Goal: Information Seeking & Learning: Learn about a topic

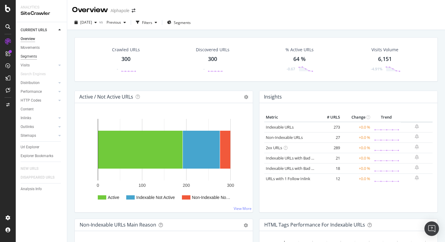
click at [28, 55] on div "Segments" at bounding box center [29, 56] width 16 height 6
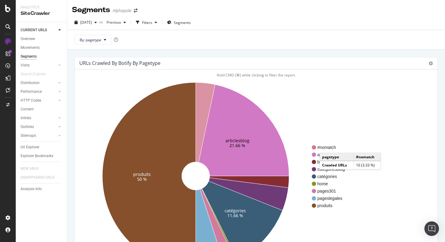
click at [326, 147] on span "#nomatch" at bounding box center [331, 147] width 28 height 6
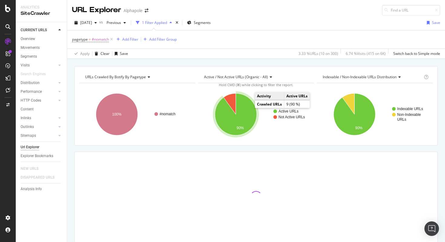
click at [247, 110] on icon "A chart." at bounding box center [236, 114] width 42 height 42
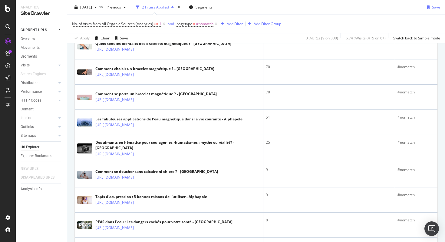
scroll to position [136, 0]
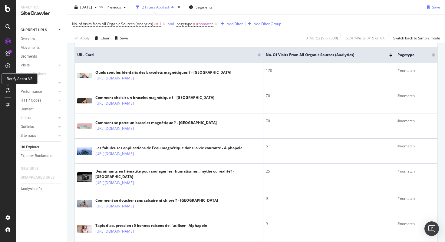
click at [180, 6] on icon "times" at bounding box center [178, 7] width 3 height 4
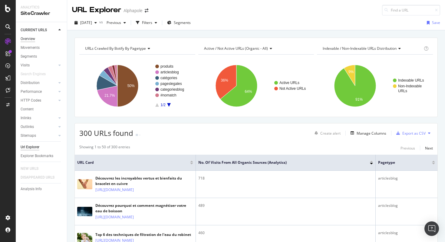
click at [31, 36] on div "Overview" at bounding box center [28, 39] width 15 height 6
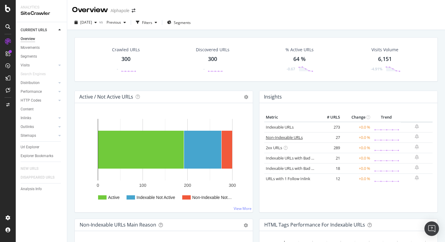
click at [279, 137] on link "Non-Indexable URLs" at bounding box center [284, 136] width 37 height 5
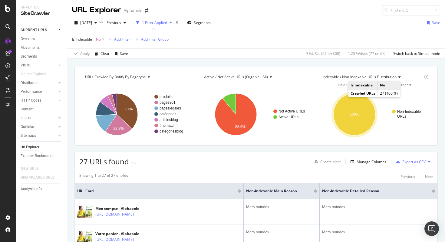
click at [352, 113] on text "100%" at bounding box center [354, 114] width 9 height 4
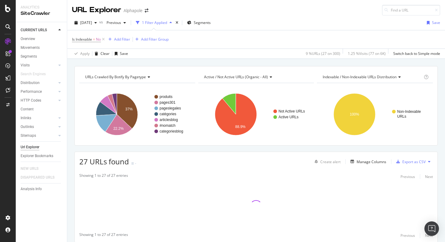
click at [371, 80] on div "Indexable / Non-Indexable URLs distribution" at bounding box center [372, 77] width 101 height 10
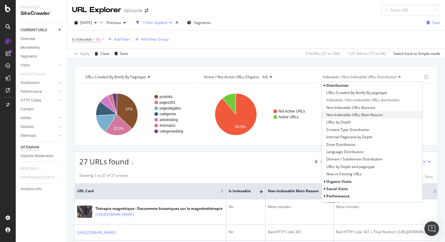
click at [361, 112] on span "Non-Indexable URLs Main Reason" at bounding box center [354, 115] width 57 height 6
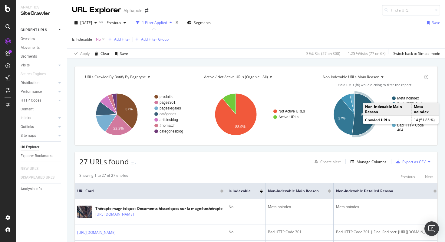
click at [401, 96] on text "Meta noindex" at bounding box center [408, 98] width 22 height 4
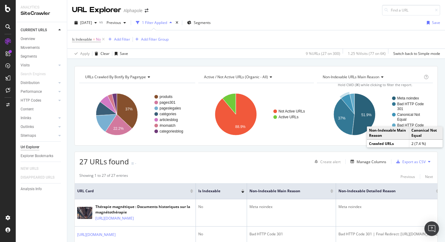
click at [406, 116] on text "Canonical Not" at bounding box center [408, 114] width 23 height 4
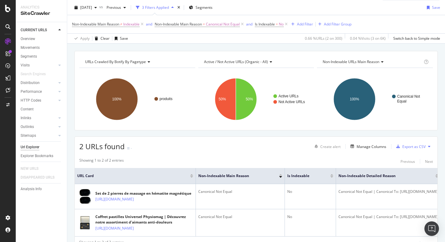
scroll to position [58, 0]
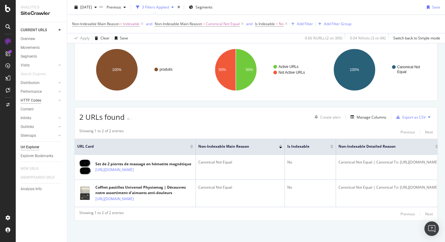
click at [31, 100] on div "HTTP Codes" at bounding box center [31, 100] width 21 height 6
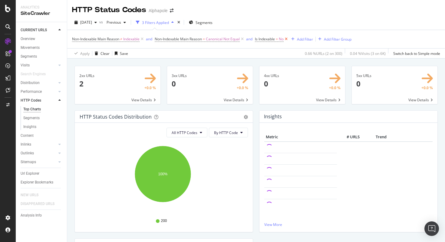
click at [288, 39] on icon at bounding box center [286, 39] width 5 height 6
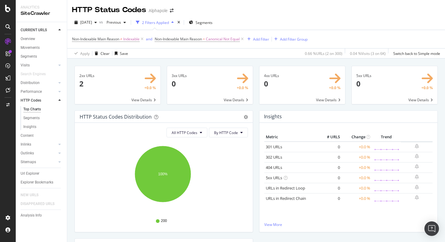
click at [104, 72] on span at bounding box center [118, 85] width 86 height 38
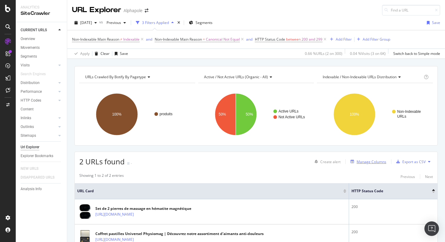
click at [369, 162] on div "Manage Columns" at bounding box center [372, 161] width 30 height 5
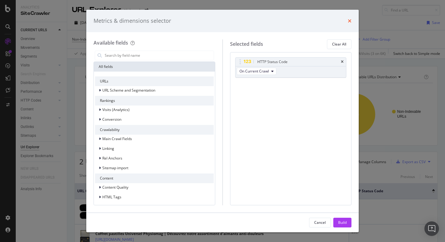
click at [350, 21] on icon "times" at bounding box center [350, 20] width 4 height 5
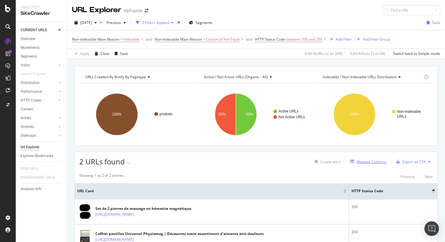
click at [365, 163] on div "Manage Columns" at bounding box center [372, 161] width 30 height 5
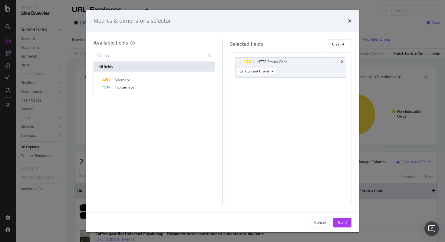
type input "k"
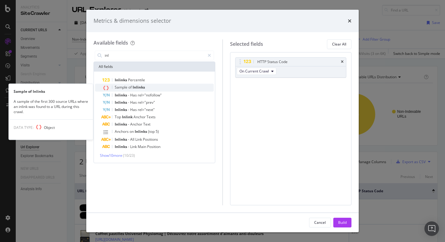
type input "inl"
click at [170, 87] on div "Sample of Inlinks" at bounding box center [157, 88] width 111 height 8
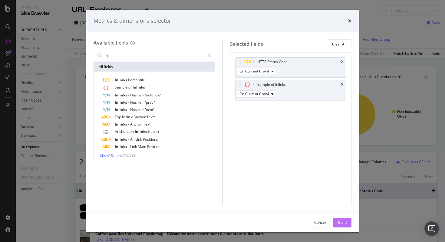
click at [344, 218] on div "Build" at bounding box center [342, 222] width 8 height 9
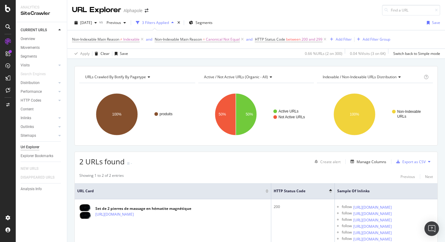
scroll to position [52, 0]
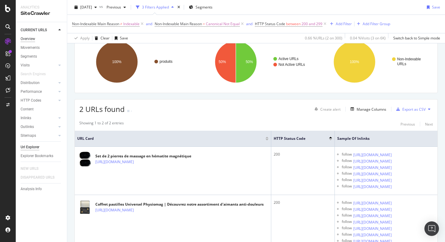
drag, startPoint x: 25, startPoint y: 38, endPoint x: 28, endPoint y: 37, distance: 3.3
click at [25, 38] on div "Overview" at bounding box center [28, 39] width 15 height 6
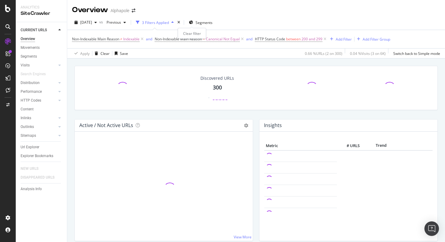
click at [180, 21] on icon "times" at bounding box center [178, 23] width 3 height 4
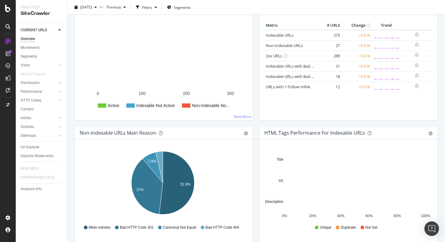
scroll to position [122, 0]
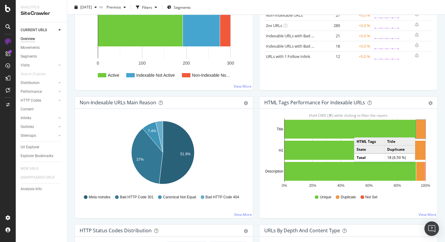
click at [417, 131] on rect "A chart." at bounding box center [420, 129] width 9 height 19
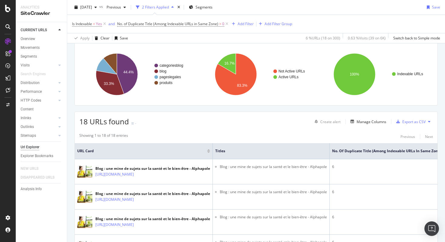
scroll to position [121, 0]
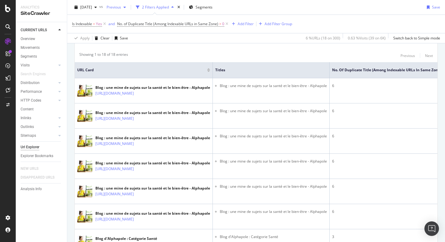
click at [31, 39] on div "Overview" at bounding box center [28, 39] width 15 height 6
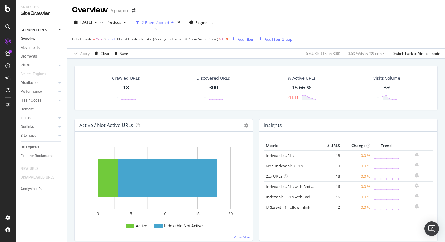
click at [226, 38] on icon at bounding box center [226, 39] width 5 height 6
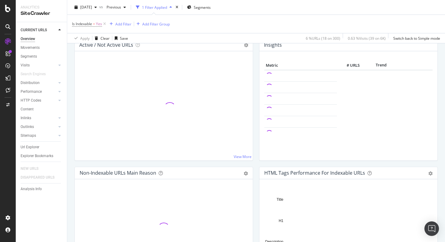
scroll to position [119, 0]
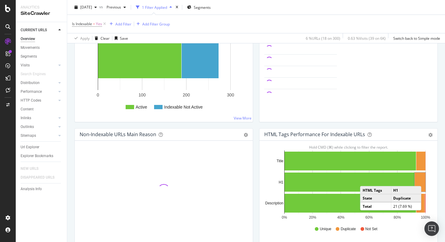
click at [423, 180] on rect "A chart." at bounding box center [420, 181] width 11 height 19
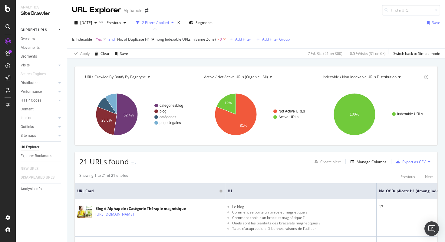
click at [223, 38] on icon at bounding box center [224, 39] width 5 height 6
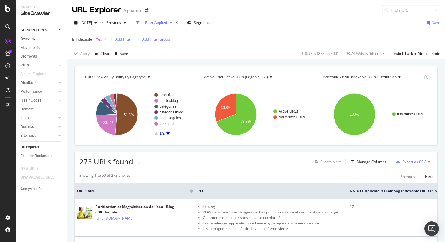
click at [30, 39] on div "Overview" at bounding box center [28, 39] width 15 height 6
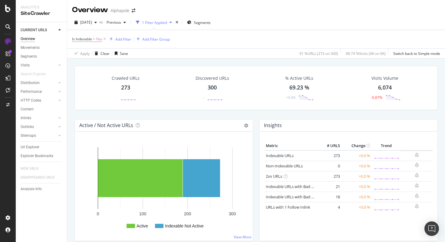
click at [299, 153] on div "Indexable URLs" at bounding box center [291, 156] width 50 height 6
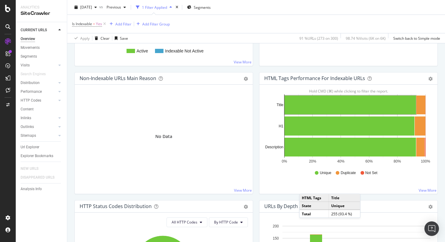
scroll to position [213, 0]
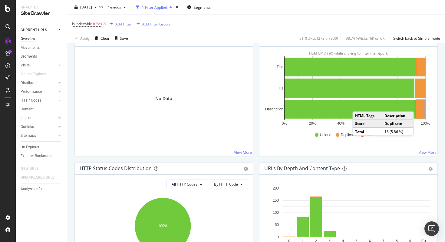
click at [417, 106] on rect "A chart." at bounding box center [420, 109] width 8 height 19
